Goal: Find specific page/section: Find specific page/section

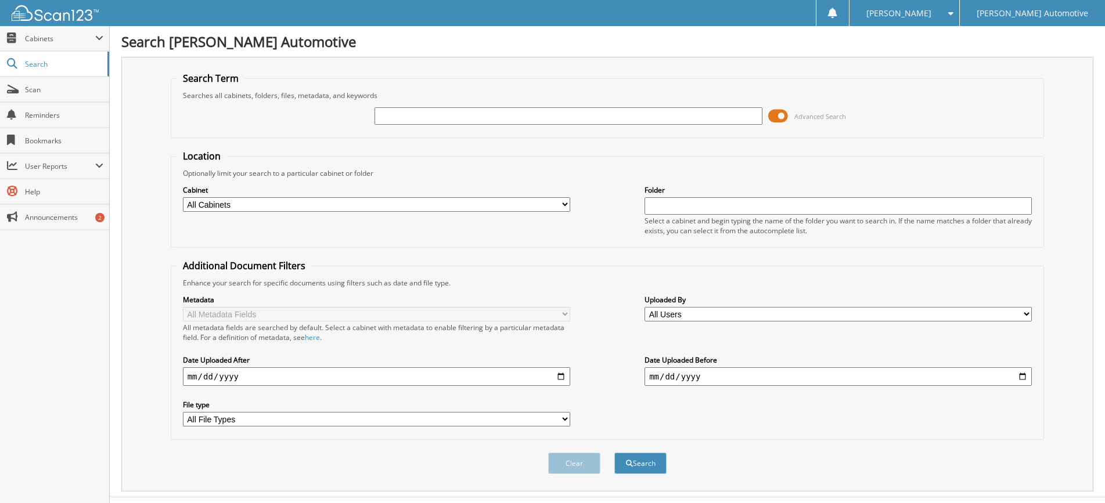
click at [385, 113] on input "text" at bounding box center [567, 115] width 387 height 17
type input "84831C"
click at [614, 453] on button "Search" at bounding box center [640, 463] width 52 height 21
